Goal: Find contact information: Find contact information

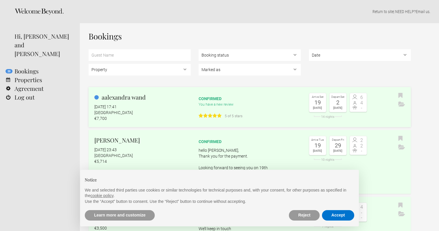
click at [170, 114] on div "[GEOGRAPHIC_DATA]" at bounding box center [142, 113] width 96 height 6
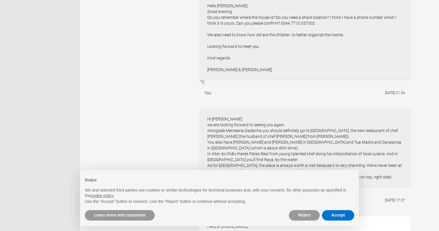
scroll to position [309, 0]
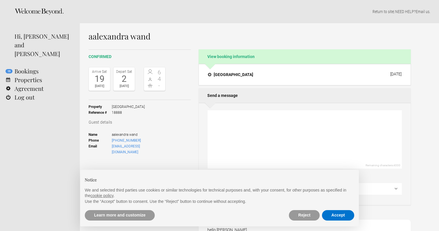
scroll to position [0, 0]
click at [141, 139] on span "[PHONE_NUMBER]" at bounding box center [139, 141] width 54 height 6
drag, startPoint x: 141, startPoint y: 139, endPoint x: 112, endPoint y: 141, distance: 28.5
click at [112, 141] on span "[PHONE_NUMBER]" at bounding box center [139, 141] width 54 height 6
copy link "[PHONE_NUMBER]"
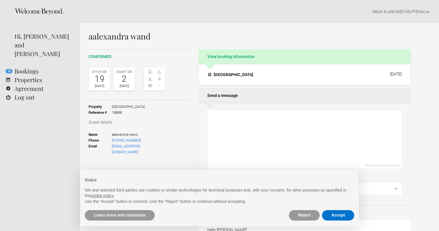
drag, startPoint x: 156, startPoint y: 145, endPoint x: 112, endPoint y: 149, distance: 44.0
click at [112, 149] on ul "Name [PERSON_NAME] wand Phone [PHONE_NUMBER] Email [EMAIL_ADDRESS][DOMAIN_NAME]" at bounding box center [127, 143] width 77 height 31
drag, startPoint x: 159, startPoint y: 145, endPoint x: 113, endPoint y: 146, distance: 46.2
click at [113, 146] on ul "Name [PERSON_NAME] wand Phone [PHONE_NUMBER] Email [EMAIL_ADDRESS][DOMAIN_NAME]" at bounding box center [127, 143] width 77 height 31
copy link "[EMAIL_ADDRESS][DOMAIN_NAME]"
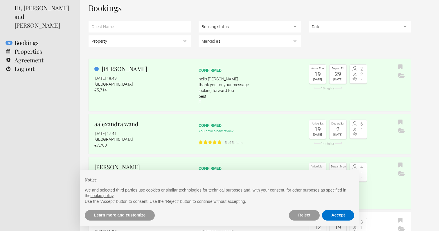
scroll to position [31, 0]
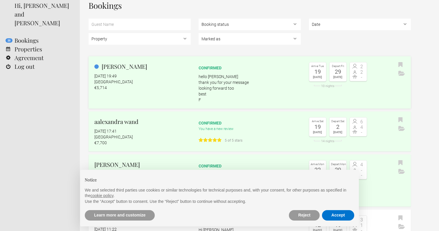
click at [142, 84] on div "[GEOGRAPHIC_DATA]" at bounding box center [142, 82] width 96 height 6
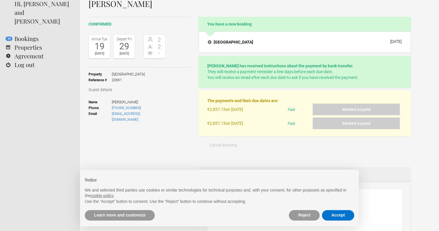
scroll to position [37, 0]
